Goal: Task Accomplishment & Management: Complete application form

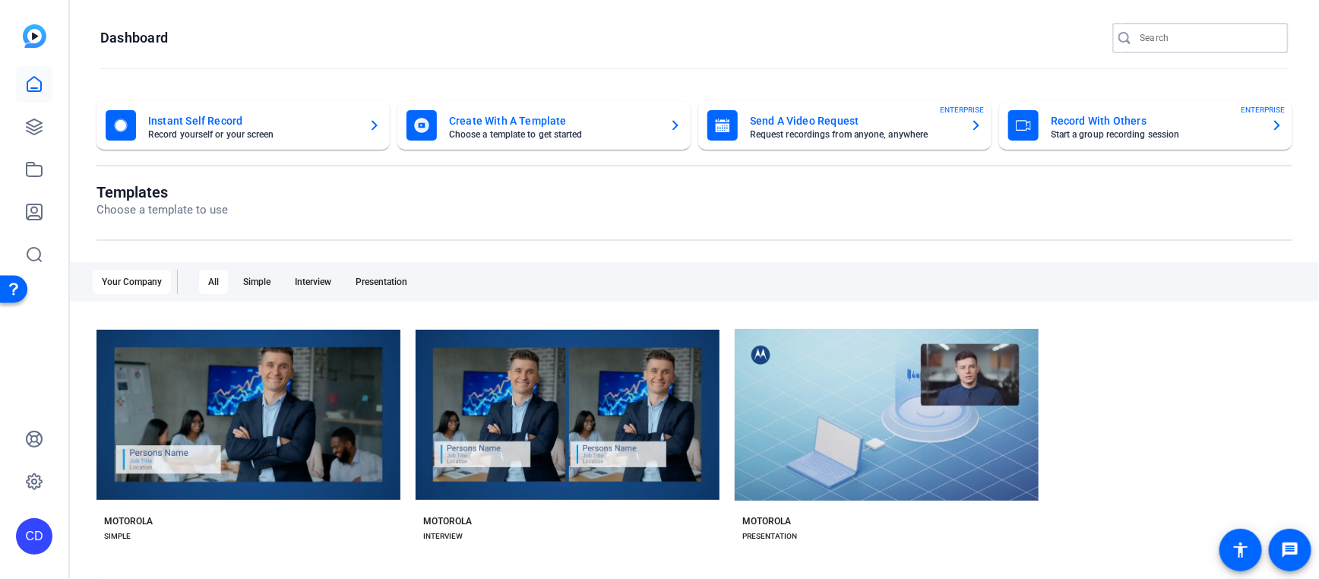
click at [1167, 41] on input "Search" at bounding box center [1208, 38] width 137 height 18
click at [822, 115] on mat-card-title "Send A Video Request" at bounding box center [854, 121] width 208 height 18
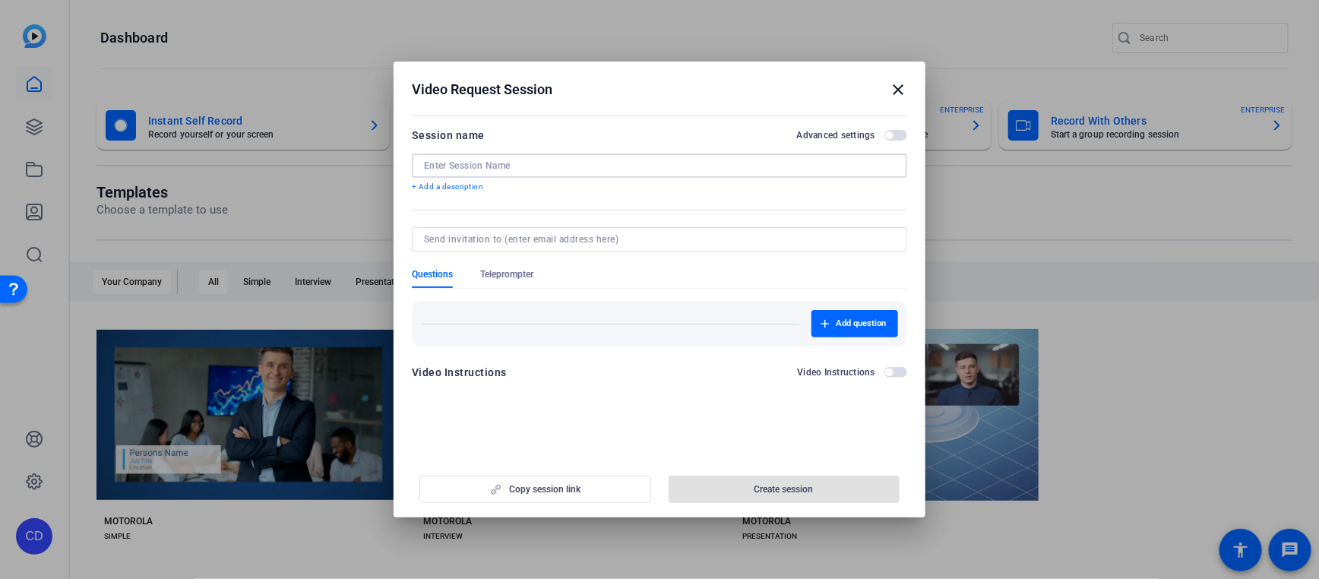
click at [485, 160] on input at bounding box center [659, 166] width 471 height 12
paste input "Voices of Global Services: [GEOGRAPHIC_DATA], [GEOGRAPHIC_DATA]"
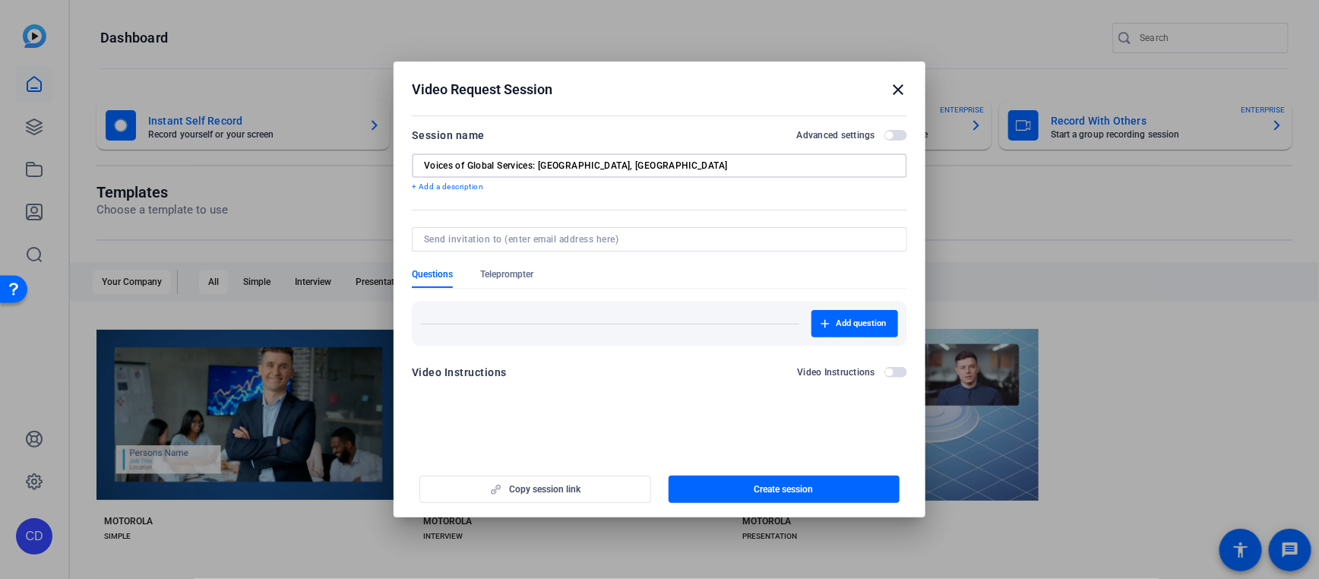
drag, startPoint x: 472, startPoint y: 166, endPoint x: 532, endPoint y: 170, distance: 60.1
click at [532, 169] on input "Voices of Global Services: [GEOGRAPHIC_DATA], [GEOGRAPHIC_DATA]" at bounding box center [659, 166] width 471 height 12
type input "Voices of GS: [GEOGRAPHIC_DATA], [GEOGRAPHIC_DATA]"
click at [512, 240] on input at bounding box center [656, 239] width 465 height 12
click at [639, 227] on div at bounding box center [659, 239] width 471 height 24
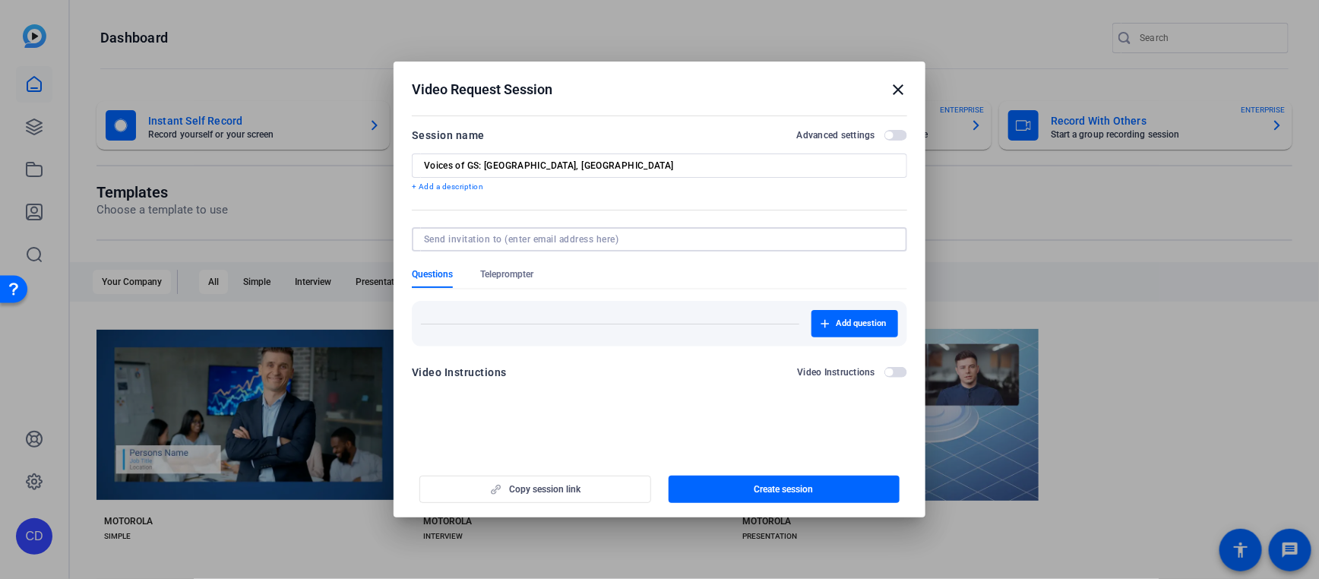
paste input "[PERSON_NAME][EMAIL_ADDRESS][PERSON_NAME][DOMAIN_NAME] [DOMAIN_NAME][EMAIL_ADDR…"
type input "[PERSON_NAME][EMAIL_ADDRESS][PERSON_NAME][DOMAIN_NAME] [DOMAIN_NAME][EMAIL_ADDR…"
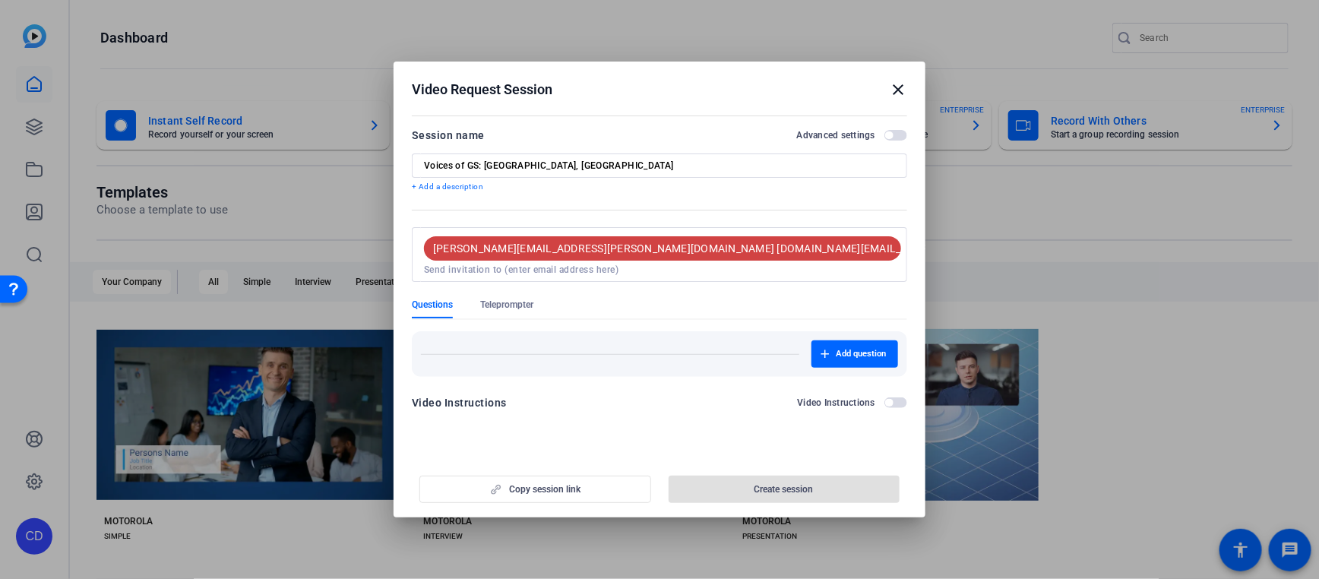
click at [672, 277] on form "Session name Advanced settings Voices of GS: [GEOGRAPHIC_DATA], [GEOGRAPHIC_DAT…" at bounding box center [659, 273] width 495 height 295
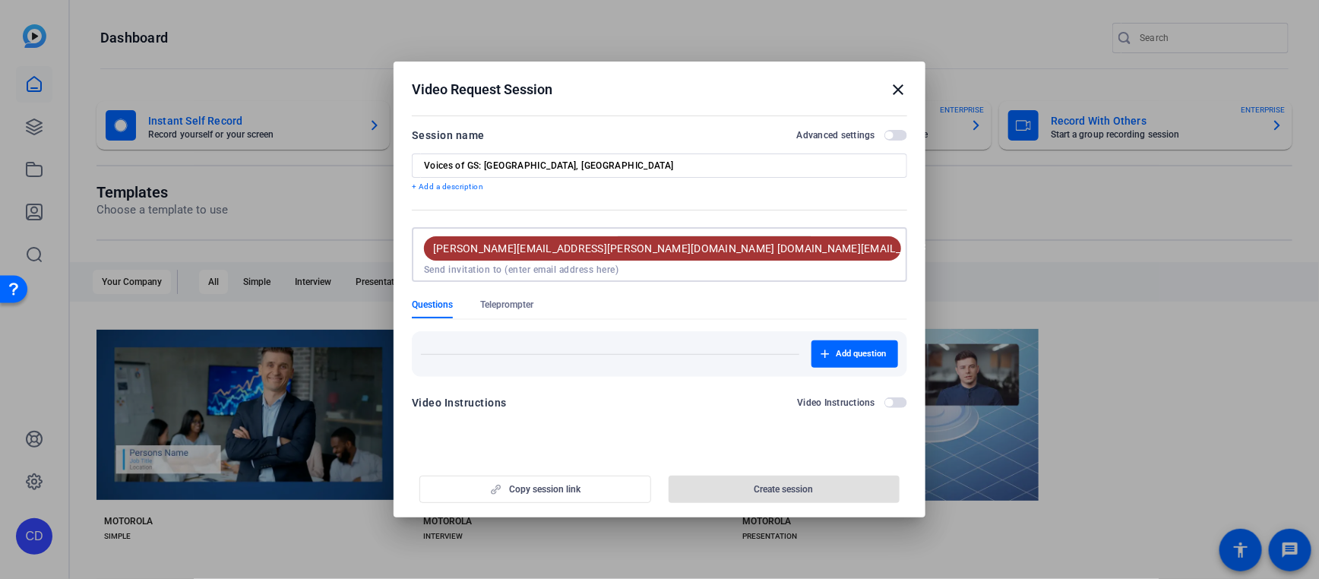
click at [836, 251] on span "[PERSON_NAME][EMAIL_ADDRESS][PERSON_NAME][DOMAIN_NAME] [DOMAIN_NAME][EMAIL_ADDR…" at bounding box center [864, 248] width 862 height 15
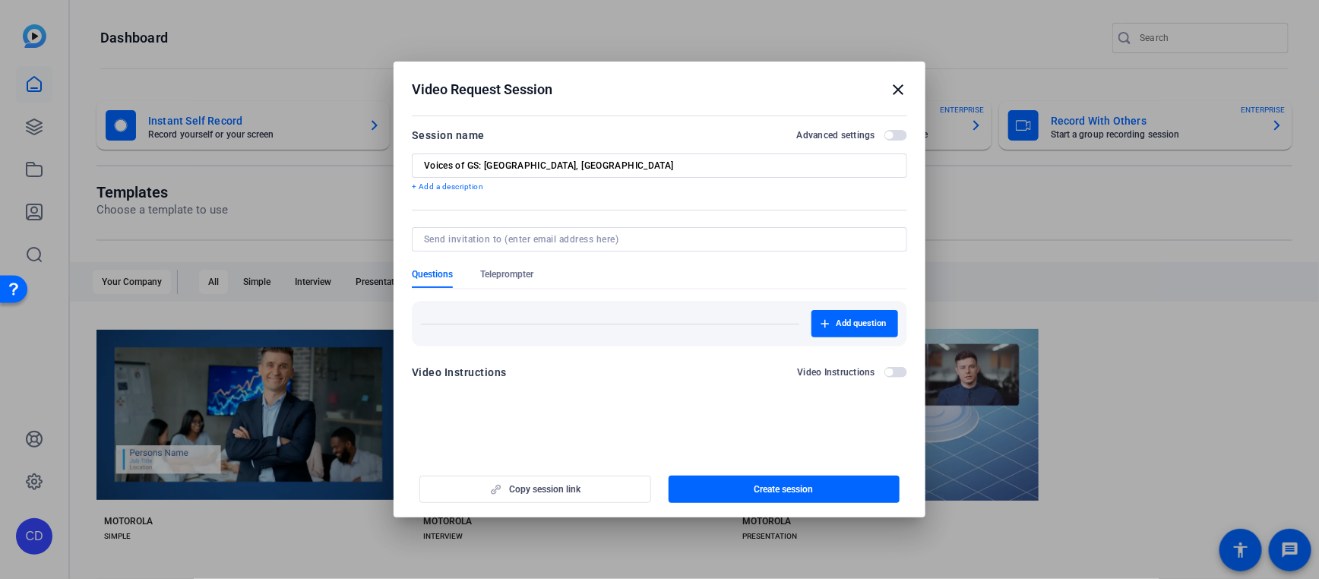
click at [699, 232] on div at bounding box center [659, 239] width 471 height 24
paste input "[PERSON_NAME][EMAIL_ADDRESS][PERSON_NAME][DOMAIN_NAME]"
type input "[PERSON_NAME][EMAIL_ADDRESS][PERSON_NAME][DOMAIN_NAME]"
click at [716, 264] on mat-form-field at bounding box center [659, 247] width 495 height 41
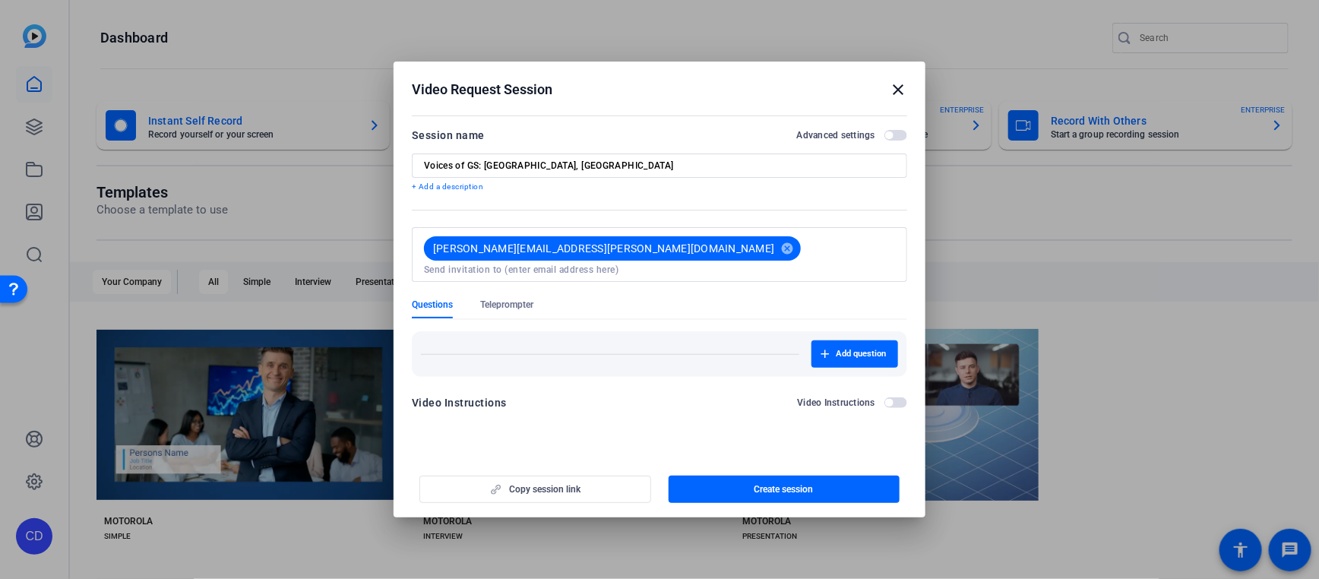
click at [714, 264] on input at bounding box center [659, 270] width 471 height 12
paste input "[EMAIL_ADDRESS][DOMAIN_NAME]"
type input "[EMAIL_ADDRESS][DOMAIN_NAME]"
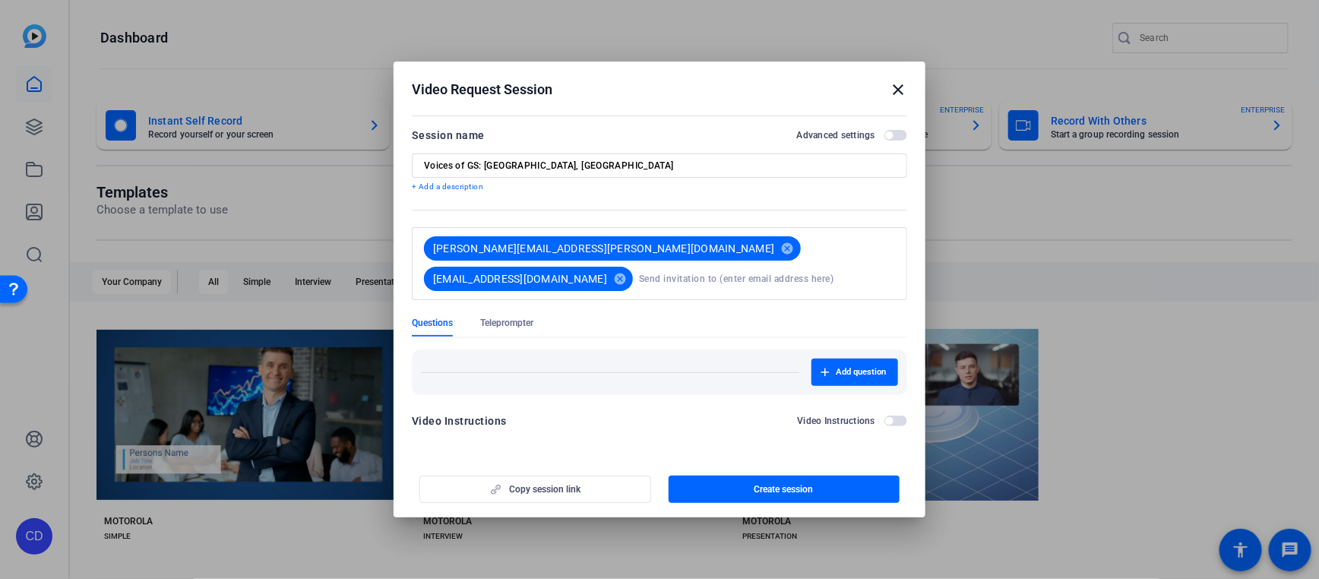
click at [713, 287] on form "Session name Advanced settings Voices of GS: [GEOGRAPHIC_DATA], [GEOGRAPHIC_DAT…" at bounding box center [659, 282] width 495 height 313
click at [688, 270] on input at bounding box center [767, 279] width 256 height 30
paste input "[PERSON_NAME][EMAIL_ADDRESS][DOMAIN_NAME]"
type input "[PERSON_NAME][EMAIL_ADDRESS][DOMAIN_NAME]"
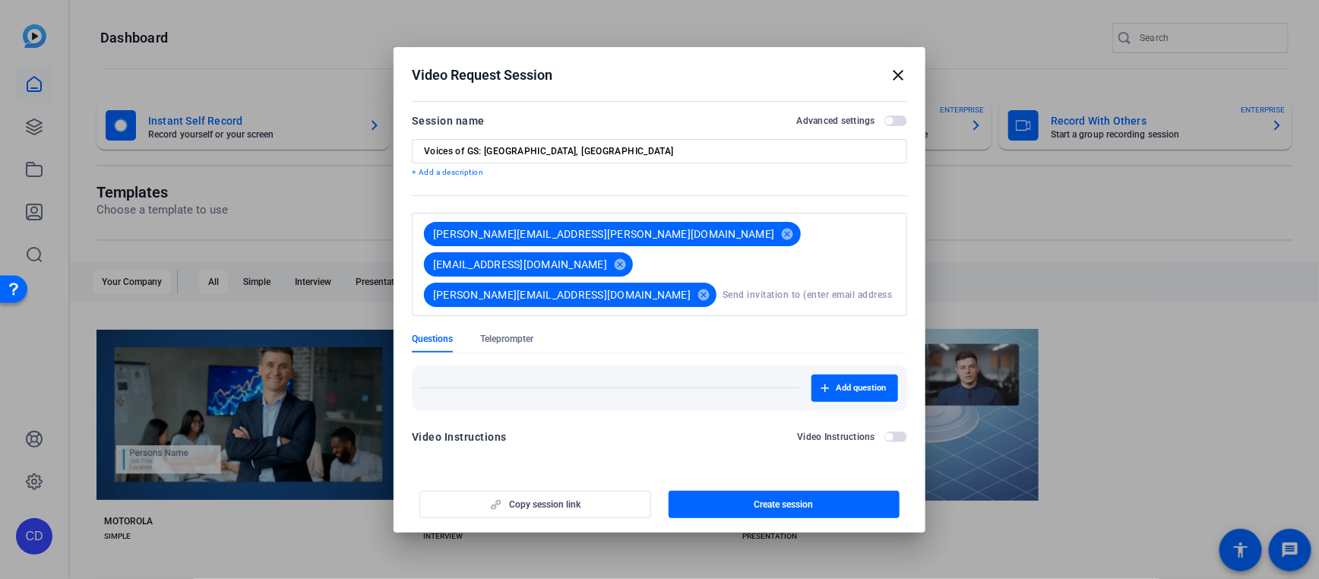
click at [683, 318] on form "Session name Advanced settings Voices of GS: [GEOGRAPHIC_DATA], [GEOGRAPHIC_DAT…" at bounding box center [659, 283] width 495 height 343
click at [593, 489] on div "Copy session link Create session" at bounding box center [659, 498] width 495 height 39
click at [520, 489] on div "Copy session link Create session" at bounding box center [659, 498] width 495 height 39
click at [890, 121] on div "Session name Advanced settings" at bounding box center [659, 121] width 495 height 18
click at [890, 125] on span "button" at bounding box center [889, 121] width 8 height 8
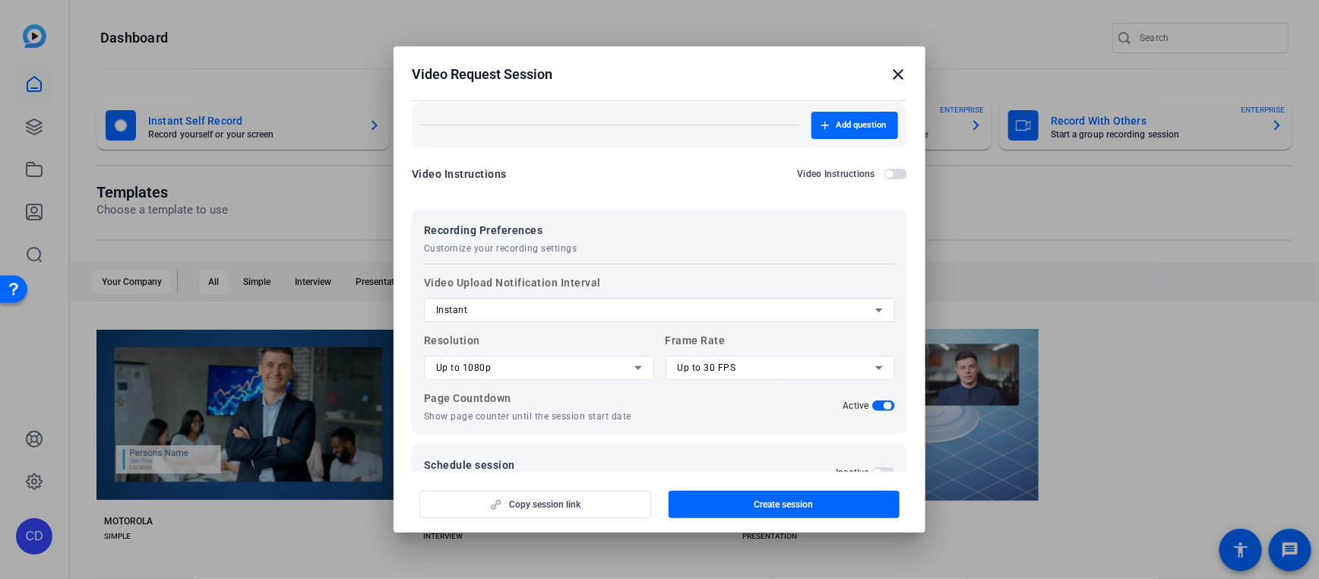
scroll to position [272, 0]
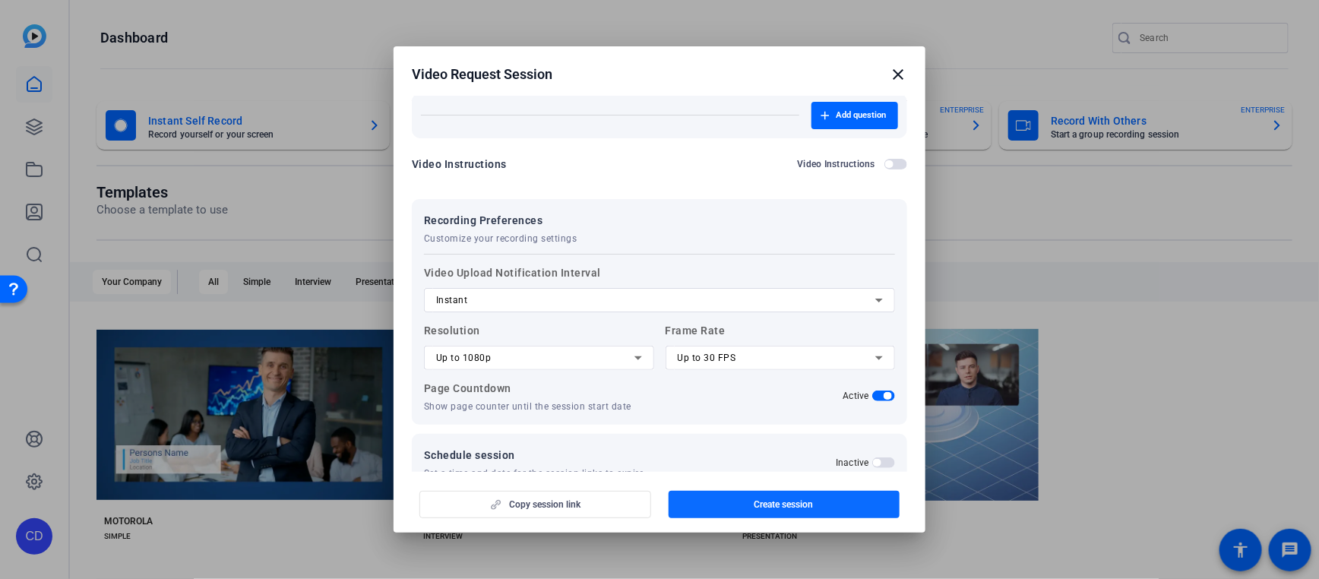
click at [759, 497] on span "button" at bounding box center [785, 504] width 232 height 36
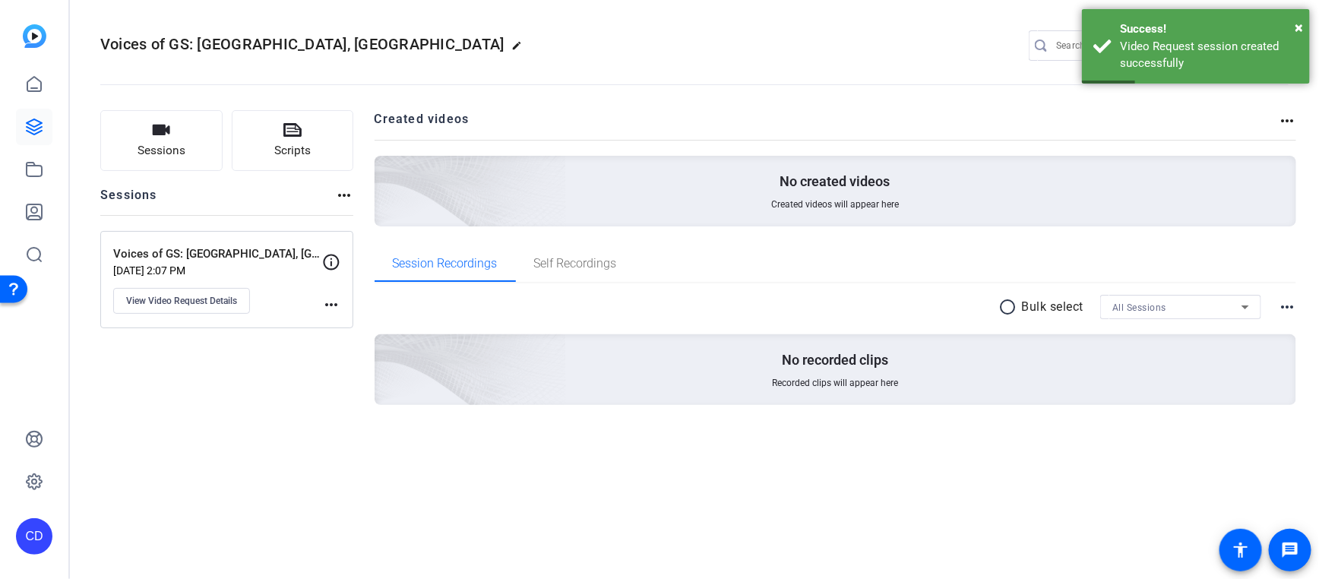
click at [324, 304] on mat-icon "more_horiz" at bounding box center [331, 305] width 18 height 18
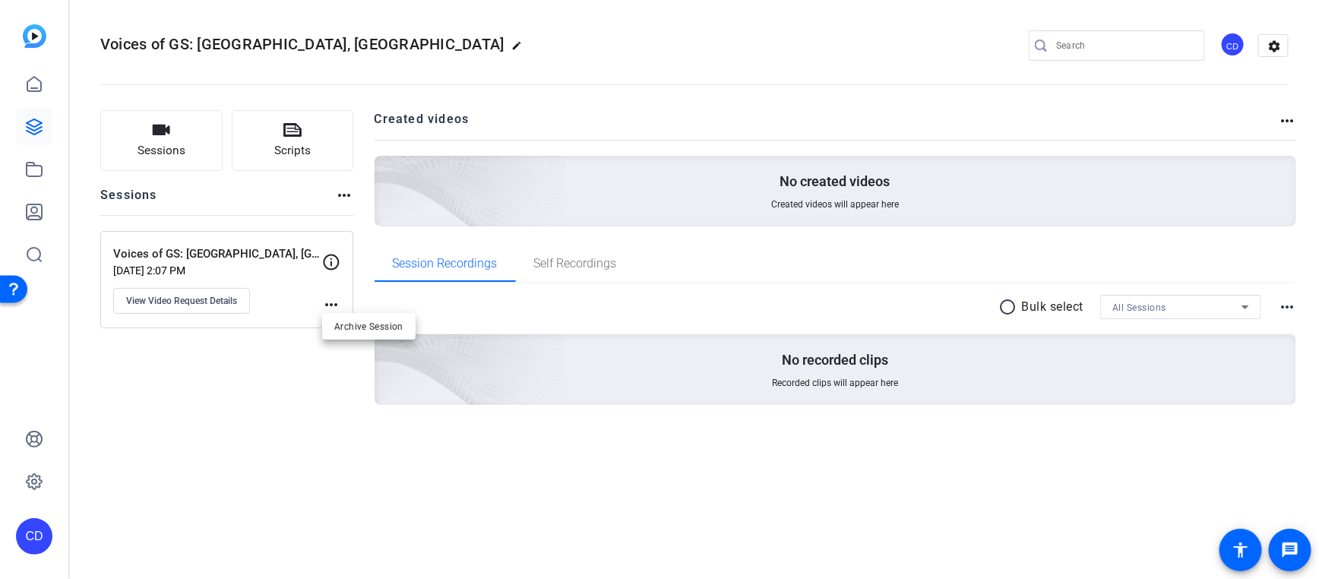
click at [185, 302] on div at bounding box center [659, 289] width 1319 height 579
click at [184, 308] on button "View Video Request Details" at bounding box center [181, 301] width 137 height 26
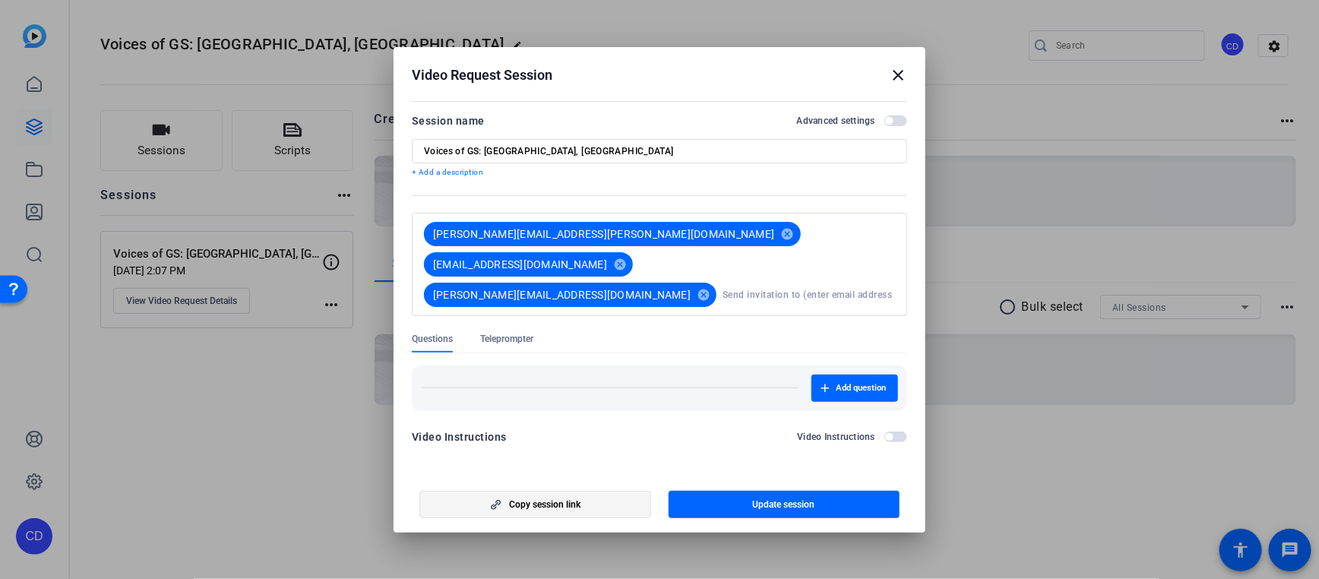
click at [533, 498] on span "Copy session link" at bounding box center [544, 504] width 71 height 12
click at [270, 408] on div at bounding box center [659, 289] width 1319 height 579
click at [893, 84] on mat-icon "close" at bounding box center [898, 75] width 18 height 18
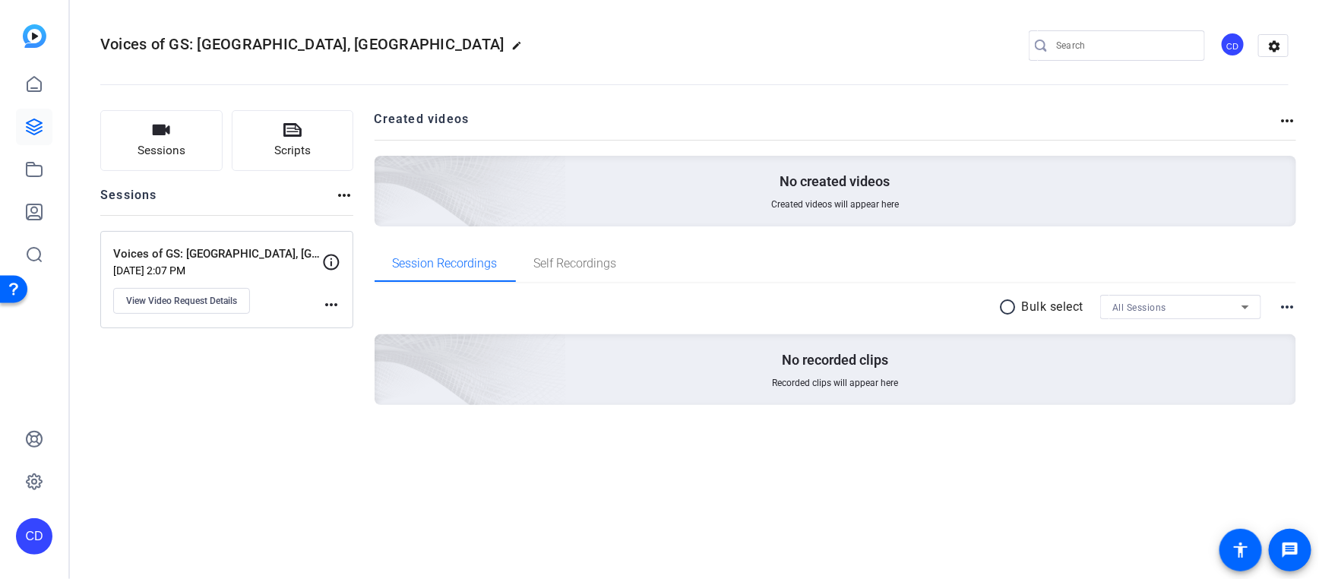
click at [42, 32] on img at bounding box center [35, 36] width 24 height 24
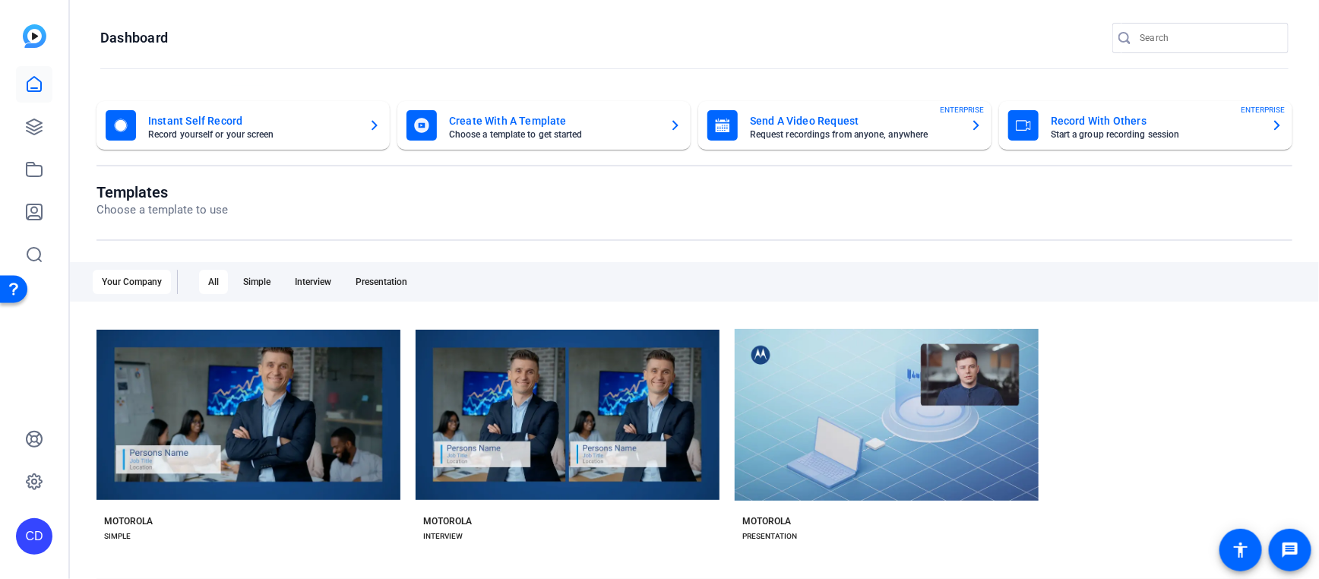
click at [779, 127] on mat-card-title "Send A Video Request" at bounding box center [854, 121] width 208 height 18
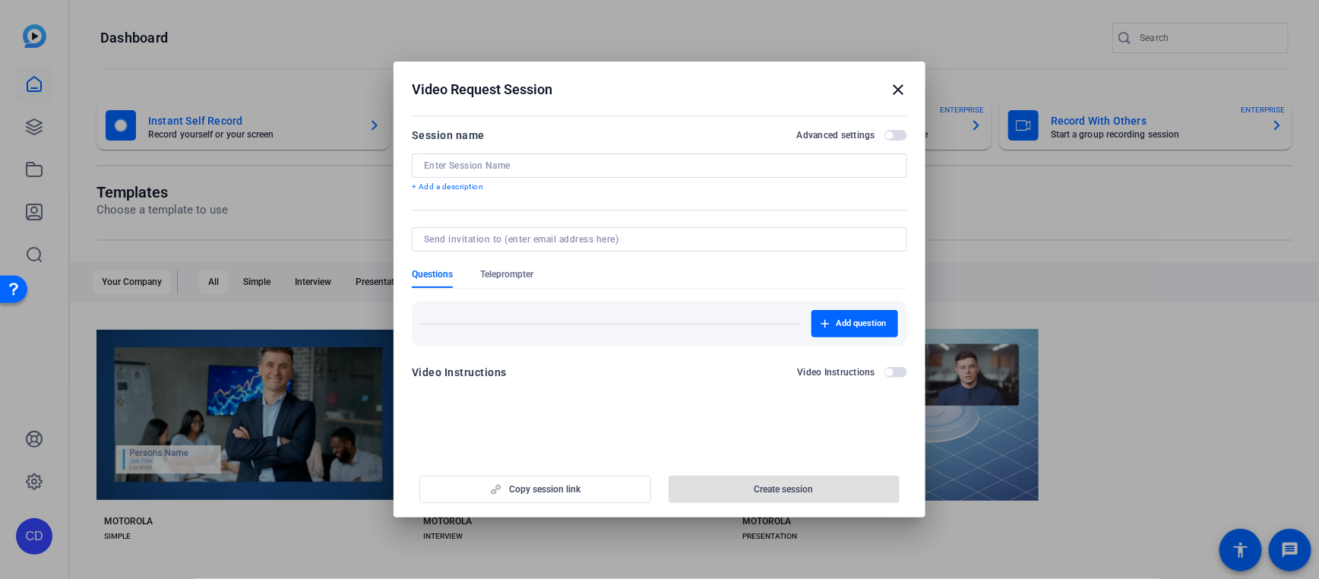
click at [896, 85] on mat-icon "close" at bounding box center [898, 90] width 18 height 18
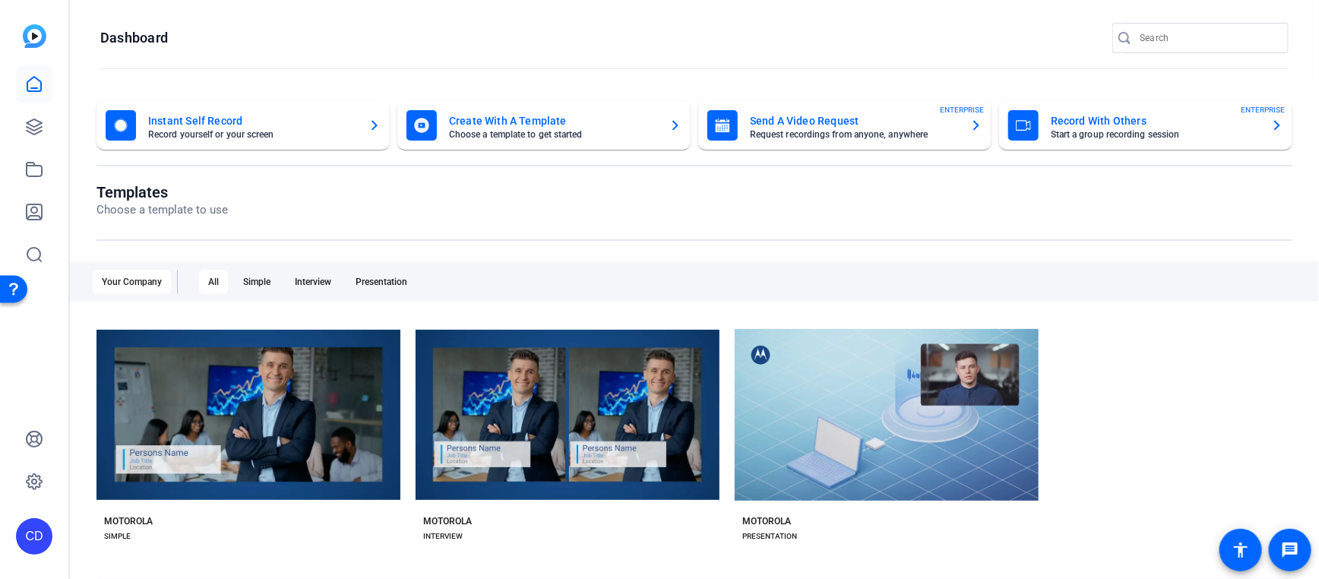
click at [786, 122] on mat-card-title "Send A Video Request" at bounding box center [854, 121] width 208 height 18
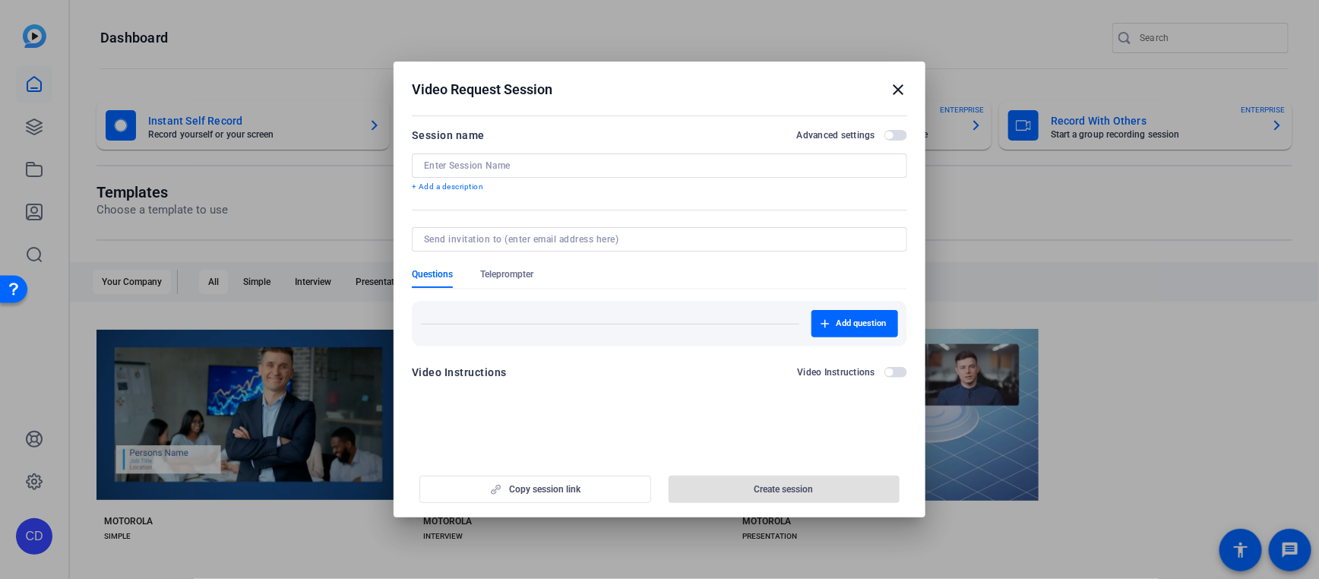
click at [495, 169] on input at bounding box center [659, 166] width 471 height 12
paste input "Voices of Global Services: [GEOGRAPHIC_DATA], [GEOGRAPHIC_DATA]"
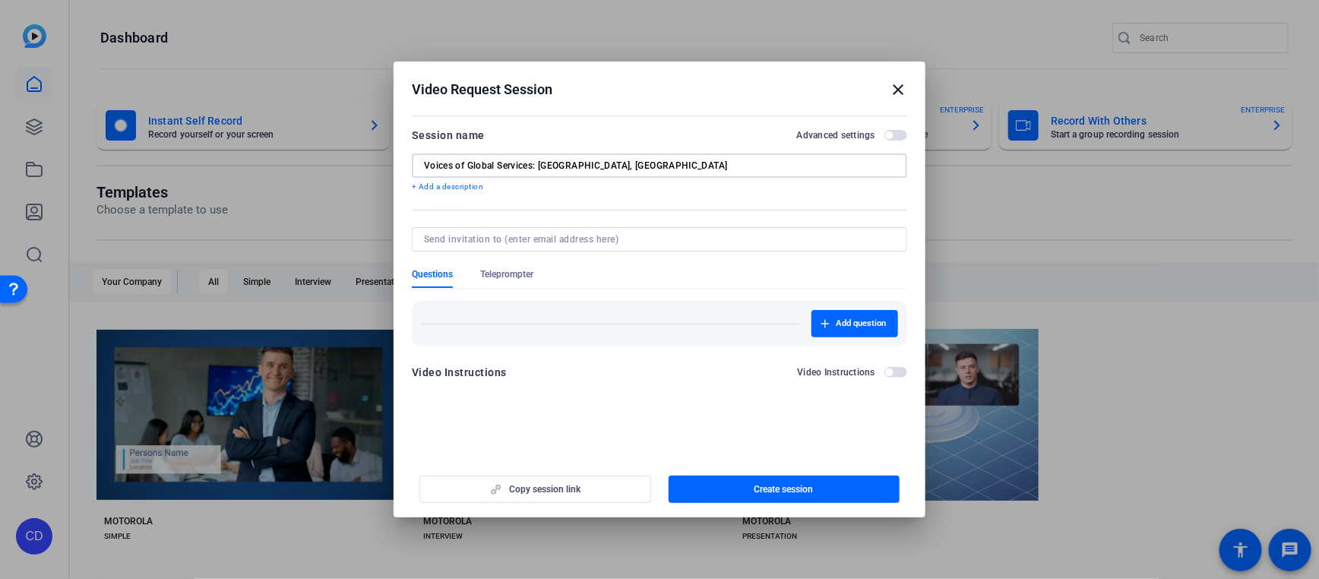
click at [511, 165] on input "Voices of Global Services: [GEOGRAPHIC_DATA], [GEOGRAPHIC_DATA]" at bounding box center [659, 166] width 471 height 12
type input "Voices of GS: [GEOGRAPHIC_DATA], [GEOGRAPHIC_DATA]"
click at [537, 233] on input at bounding box center [656, 239] width 465 height 12
click at [497, 239] on input at bounding box center [656, 239] width 465 height 12
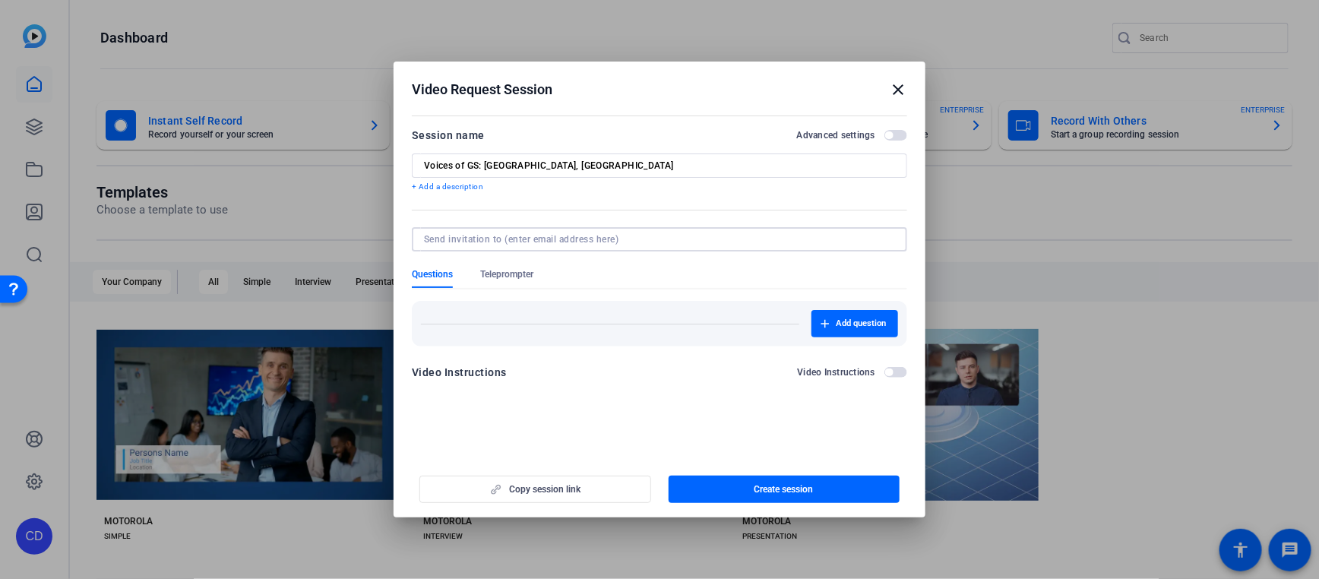
paste input "[PERSON_NAME][EMAIL_ADDRESS][PERSON_NAME][DOMAIN_NAME]"
type input "[PERSON_NAME][EMAIL_ADDRESS][PERSON_NAME][DOMAIN_NAME]"
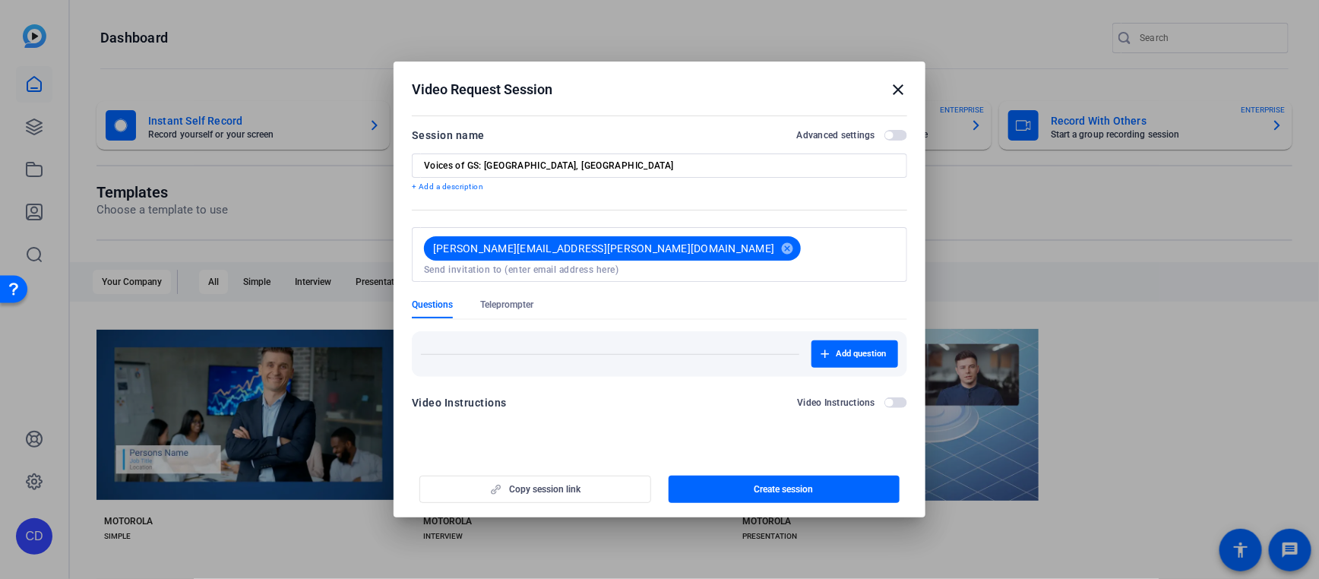
drag, startPoint x: 682, startPoint y: 308, endPoint x: 687, endPoint y: 298, distance: 11.6
click at [682, 320] on div "Add question" at bounding box center [659, 348] width 495 height 57
click at [707, 264] on input at bounding box center [659, 270] width 471 height 12
paste input "[EMAIL_ADDRESS][DOMAIN_NAME]"
type input "[EMAIL_ADDRESS][DOMAIN_NAME]"
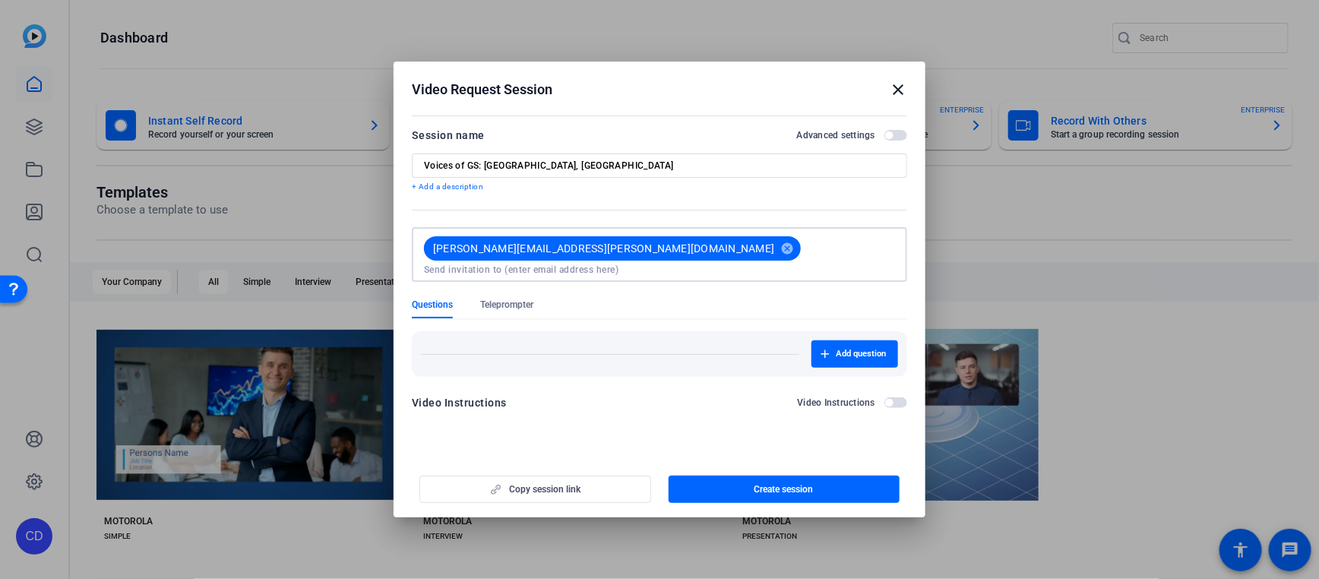
click at [703, 299] on form "Session name Advanced settings Voices of GS: [GEOGRAPHIC_DATA], [GEOGRAPHIC_DAT…" at bounding box center [659, 273] width 495 height 295
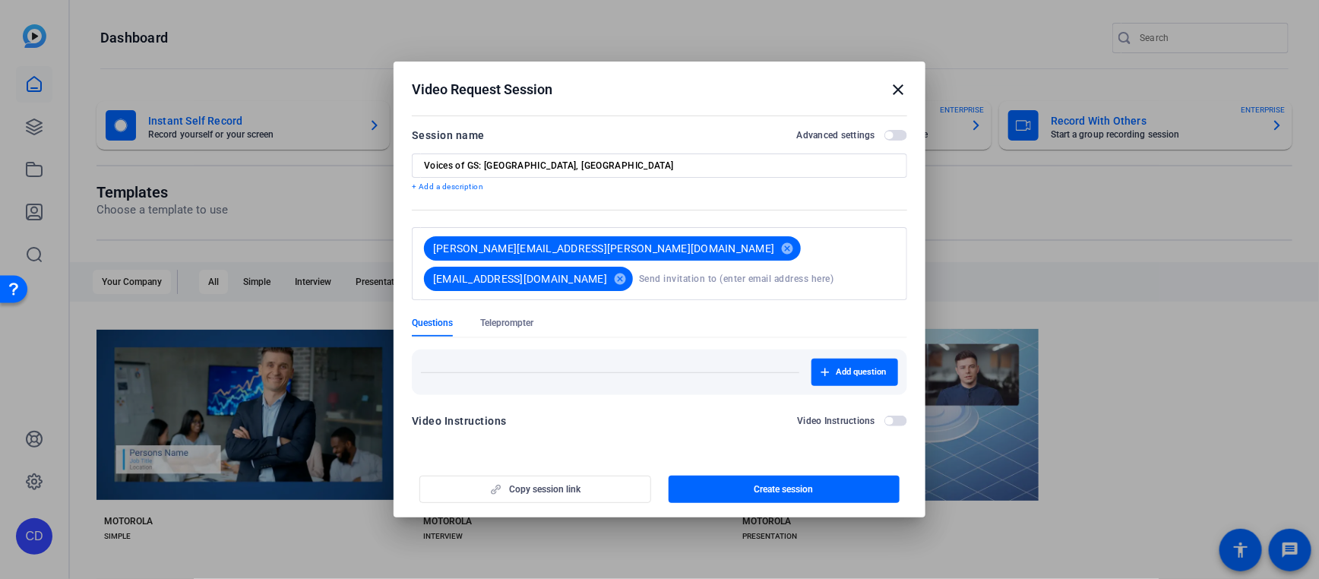
click at [801, 277] on input at bounding box center [767, 279] width 256 height 30
paste input "[PERSON_NAME][EMAIL_ADDRESS][DOMAIN_NAME]"
type input "[PERSON_NAME][EMAIL_ADDRESS][DOMAIN_NAME]"
click at [678, 321] on form "Session name Advanced settings Voices of GS: [GEOGRAPHIC_DATA], [GEOGRAPHIC_DAT…" at bounding box center [659, 282] width 495 height 313
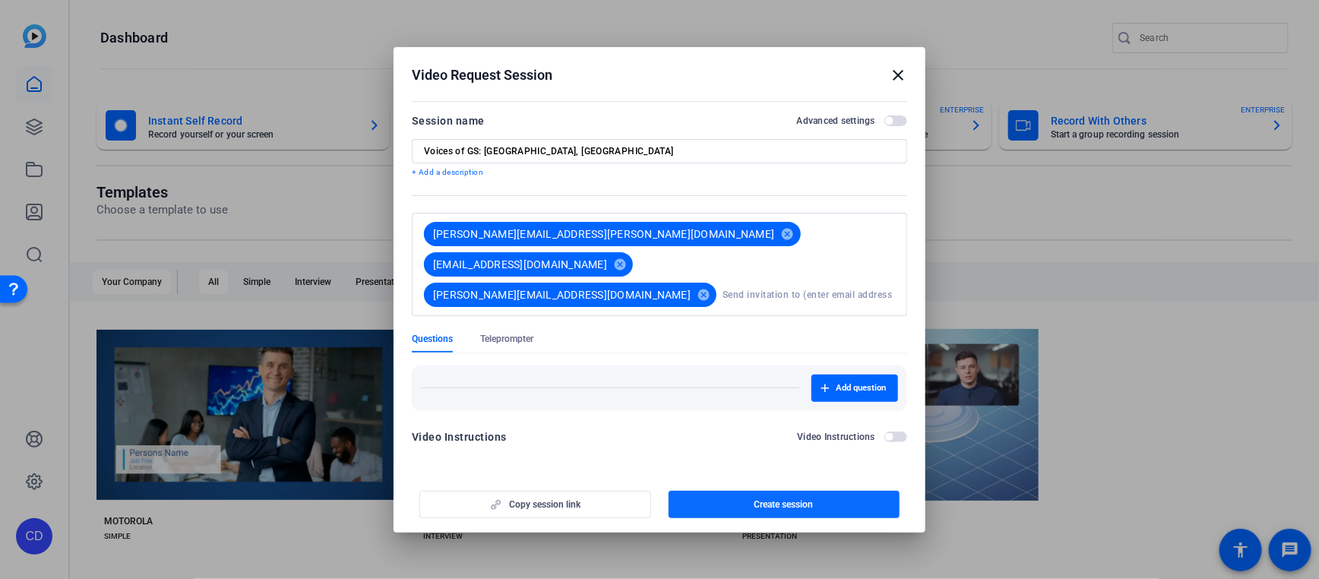
click at [772, 498] on span "Create session" at bounding box center [783, 504] width 59 height 12
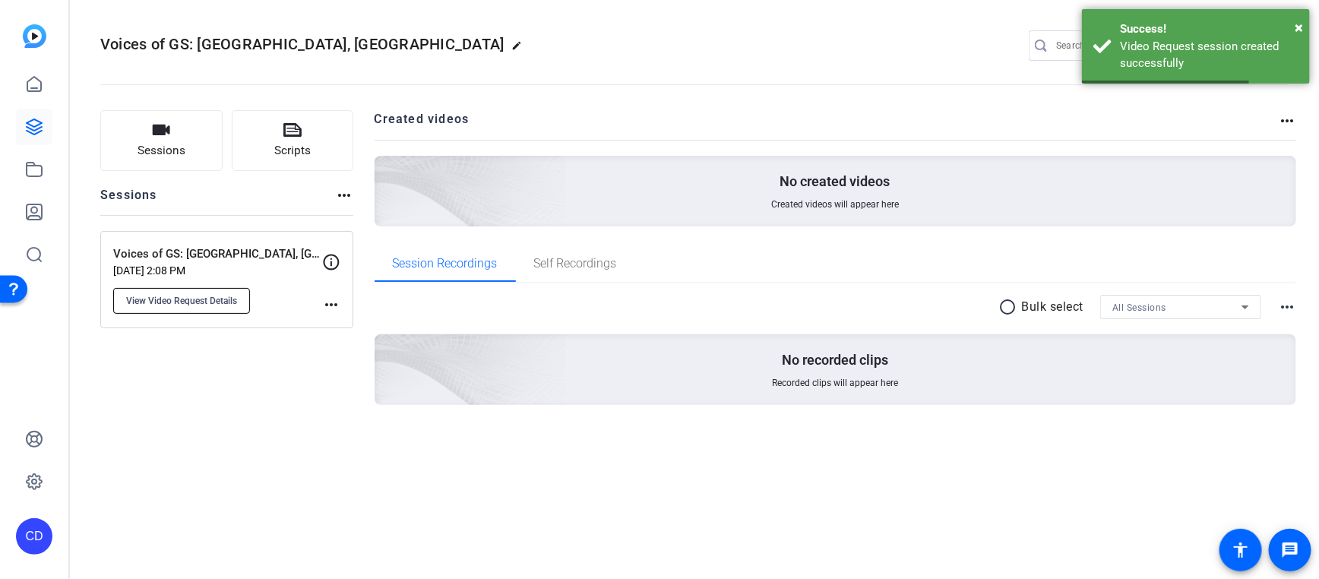
click at [199, 298] on span "View Video Request Details" at bounding box center [181, 301] width 111 height 12
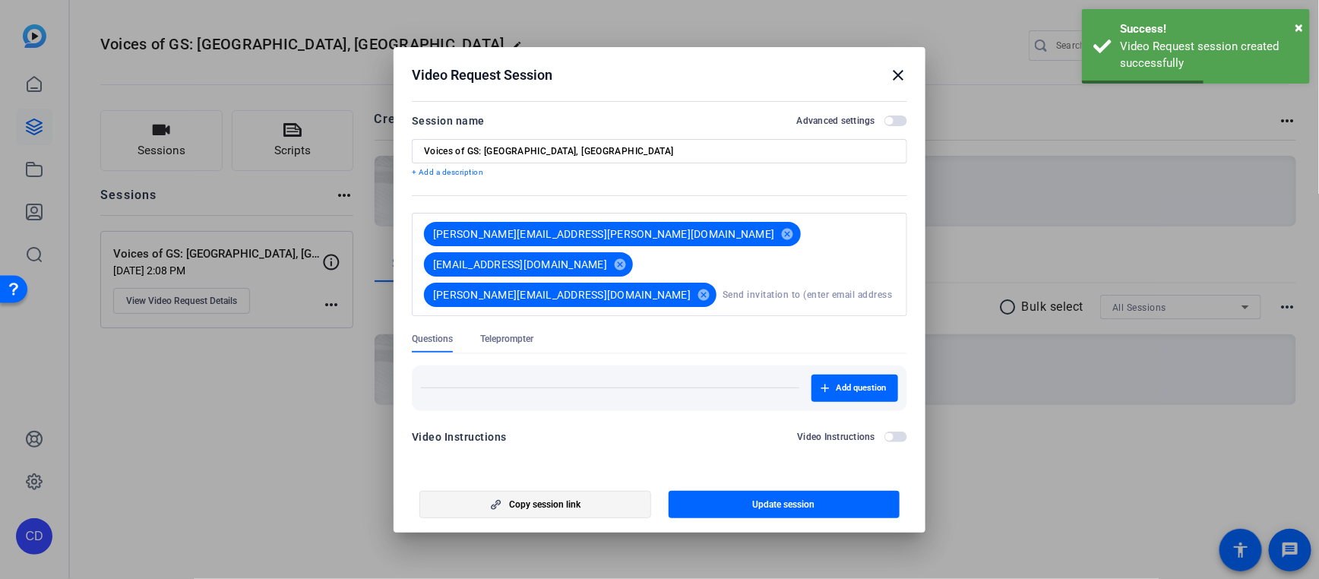
click at [536, 502] on span "button" at bounding box center [535, 504] width 230 height 36
